Goal: Contribute content

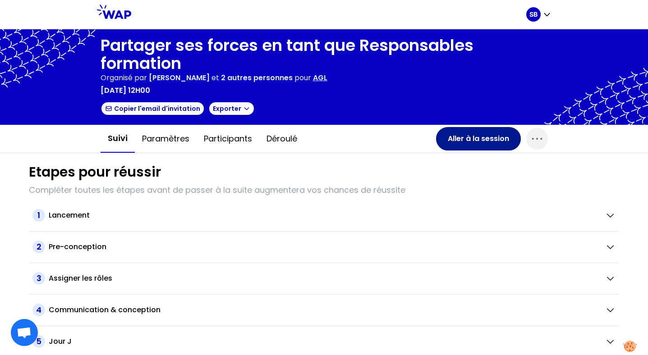
click at [467, 136] on button "Aller à la session" at bounding box center [478, 138] width 85 height 23
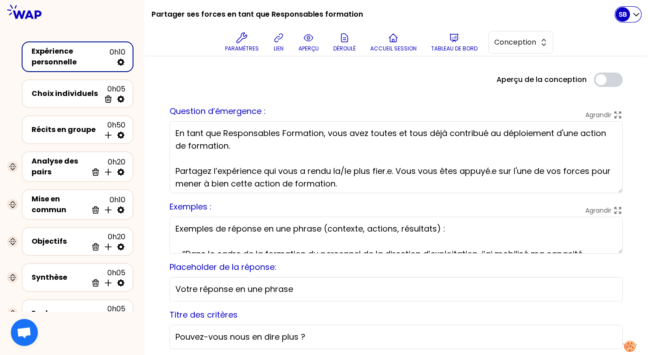
click at [625, 15] on p "SB" at bounding box center [623, 14] width 8 height 9
click at [585, 15] on div "Partager ses forces en tant que Responsables formation Paramètres lien aperçu D…" at bounding box center [383, 28] width 464 height 56
